Goal: Obtain resource: Obtain resource

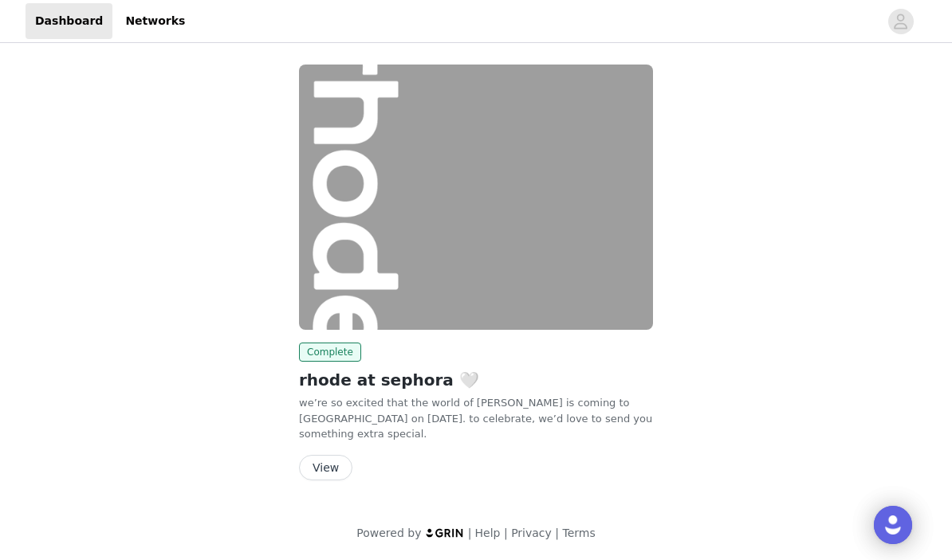
click at [327, 464] on button "View" at bounding box center [325, 468] width 53 height 26
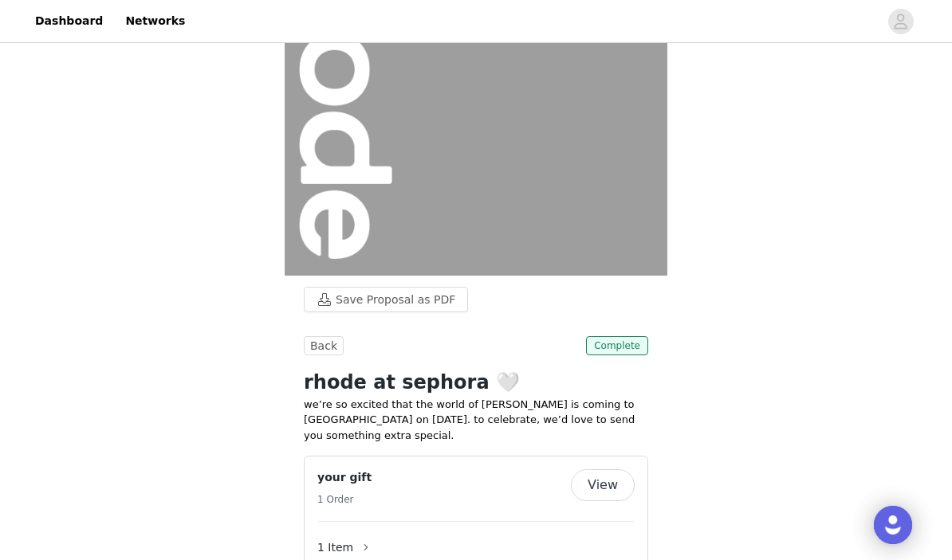
scroll to position [327, 0]
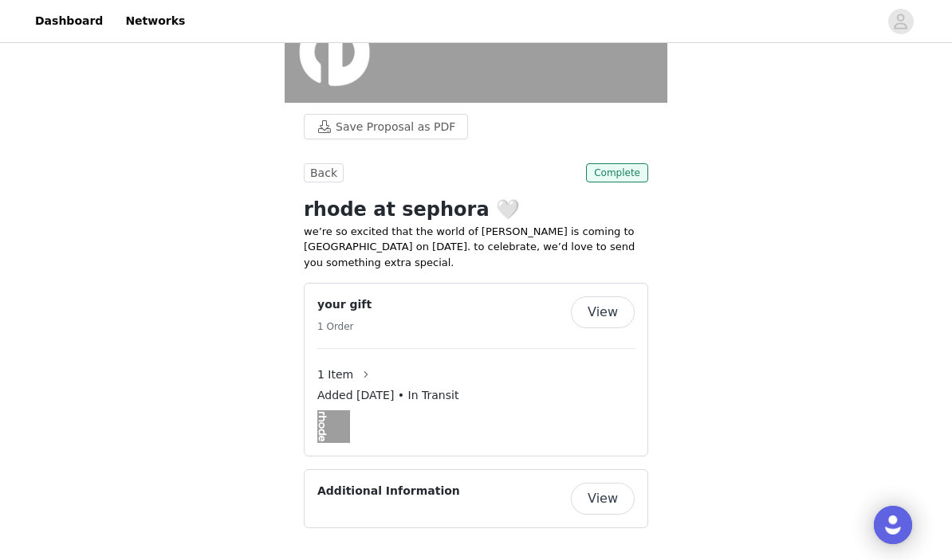
click at [613, 320] on button "View" at bounding box center [603, 313] width 64 height 32
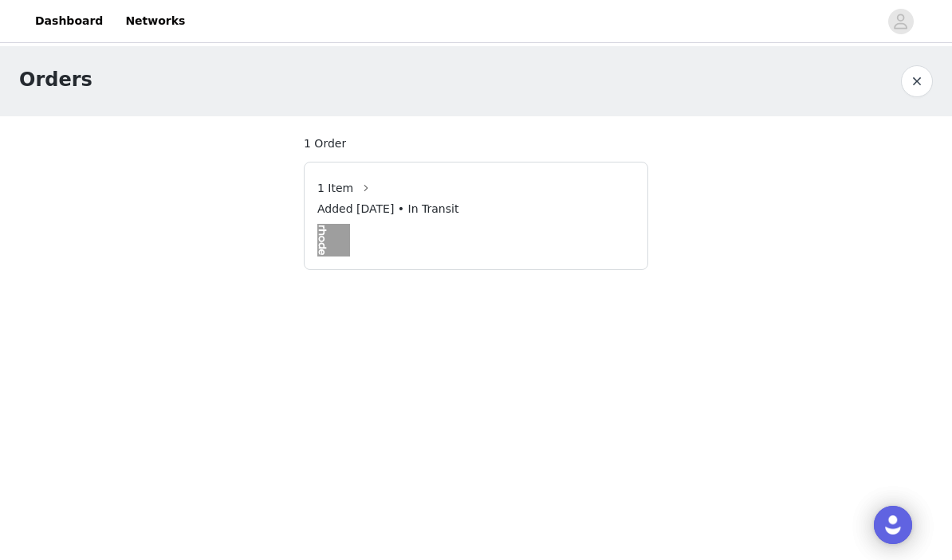
click at [326, 245] on img at bounding box center [333, 240] width 33 height 33
click at [338, 188] on span "1 Item" at bounding box center [335, 188] width 36 height 17
click at [362, 190] on button "button" at bounding box center [366, 188] width 26 height 26
click at [913, 77] on button "button" at bounding box center [917, 81] width 32 height 32
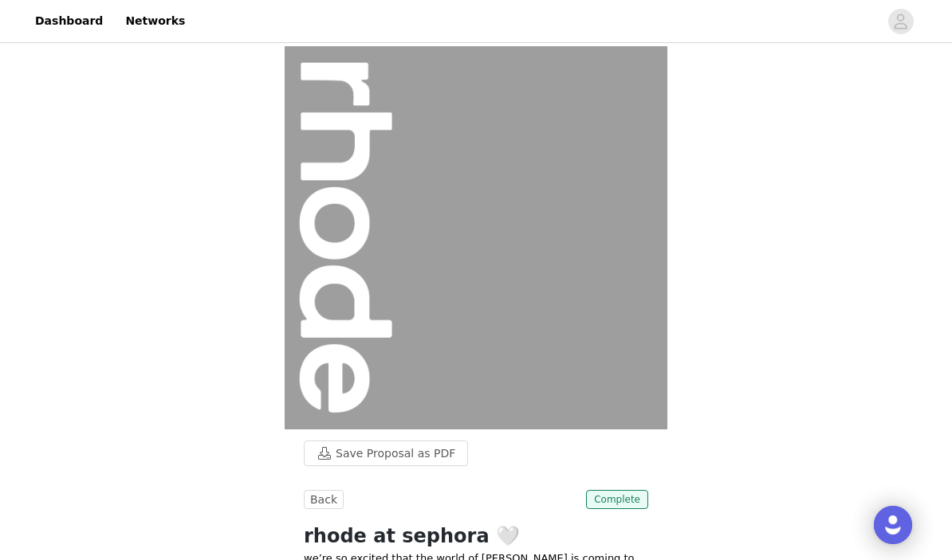
scroll to position [327, 0]
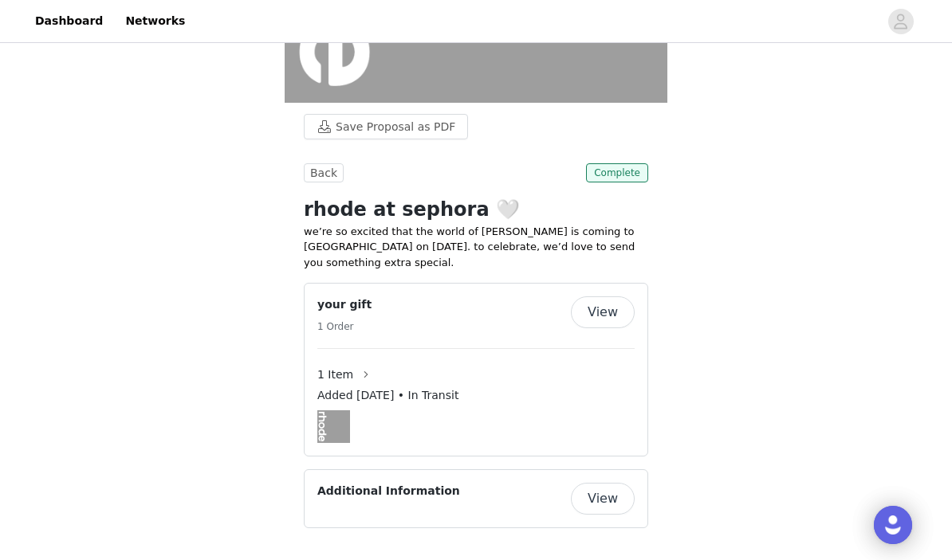
click at [599, 501] on button "View" at bounding box center [603, 499] width 64 height 32
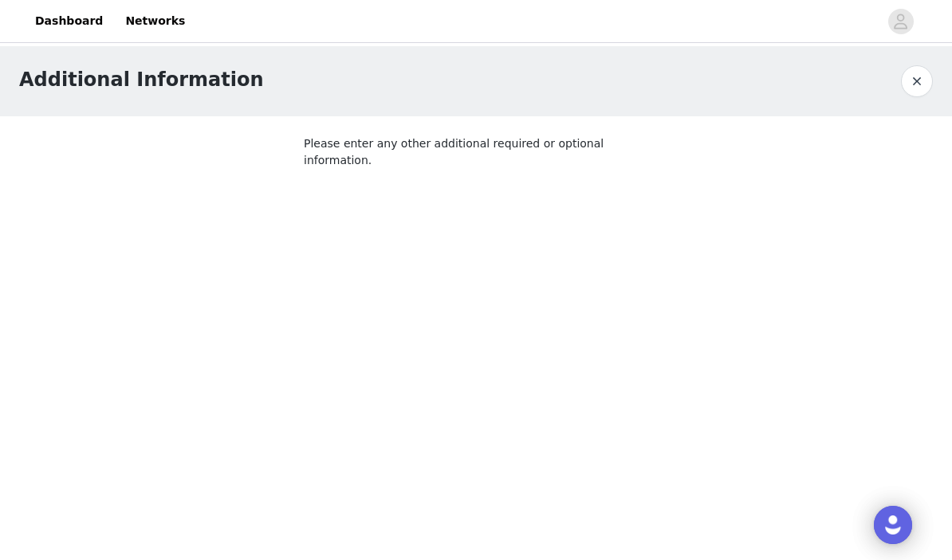
click at [917, 72] on button "button" at bounding box center [917, 81] width 32 height 32
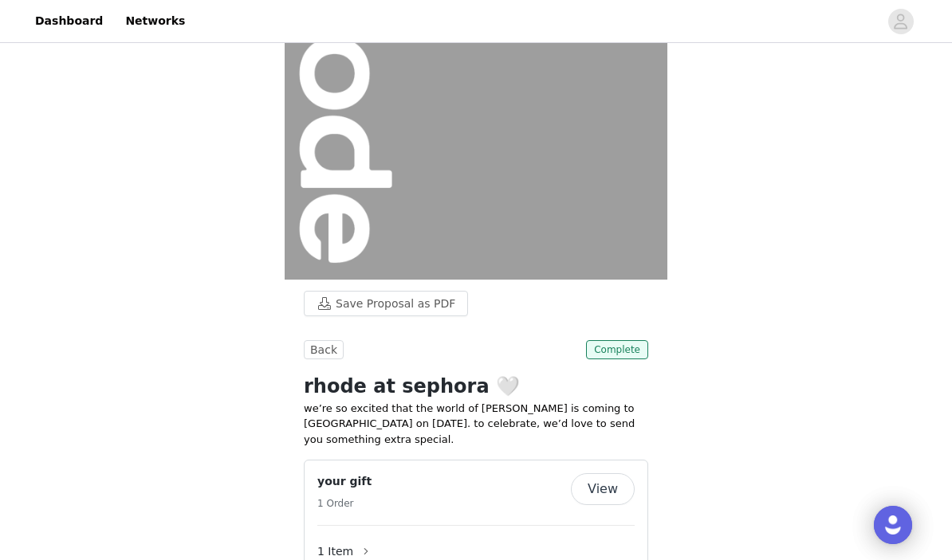
scroll to position [291, 0]
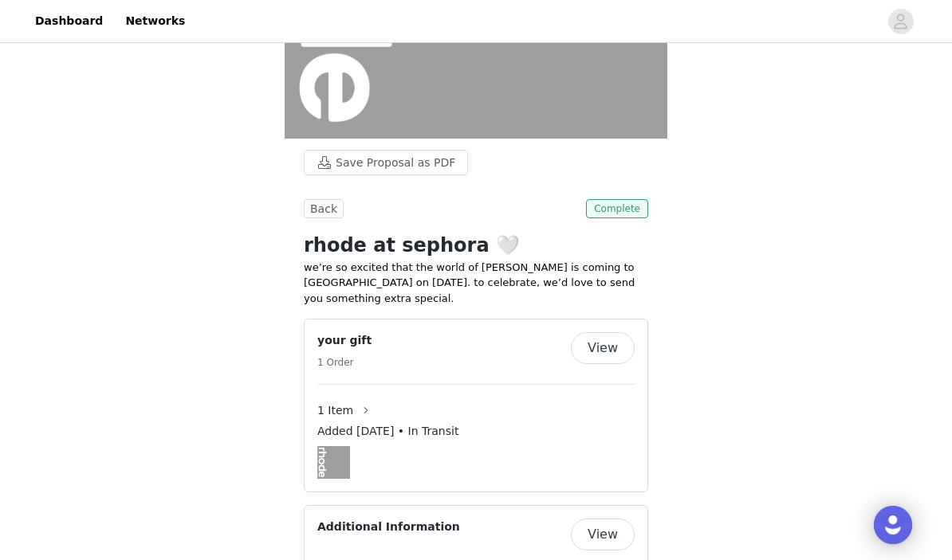
click at [605, 205] on span "Complete" at bounding box center [617, 208] width 62 height 19
